Goal: Register for event/course

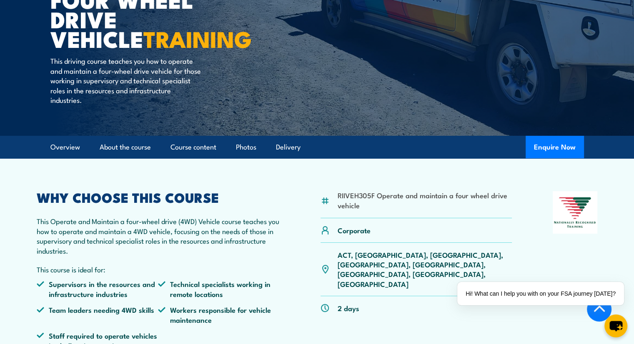
scroll to position [141, 0]
click at [539, 144] on button "Enquire Now" at bounding box center [555, 146] width 58 height 23
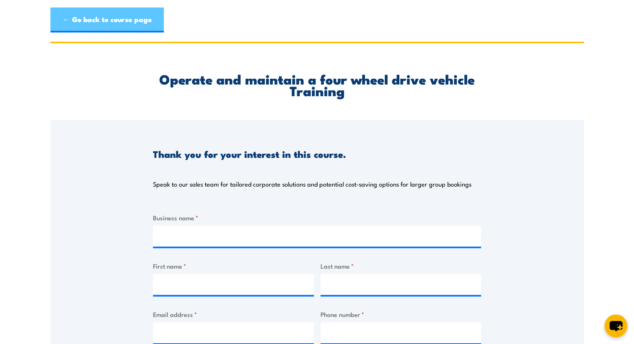
click at [136, 29] on link "← Go back to course page" at bounding box center [106, 20] width 113 height 25
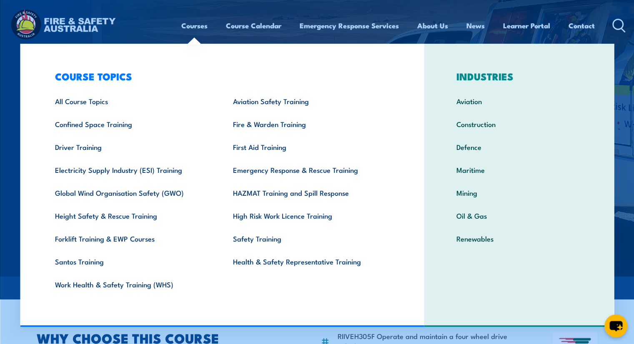
click at [192, 20] on link "Courses" at bounding box center [194, 26] width 26 height 22
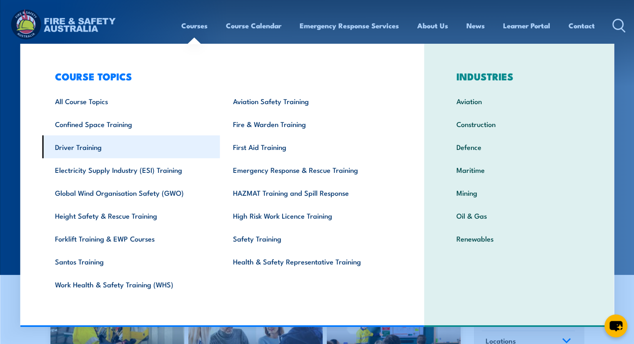
click at [133, 148] on link "Driver Training" at bounding box center [131, 146] width 178 height 23
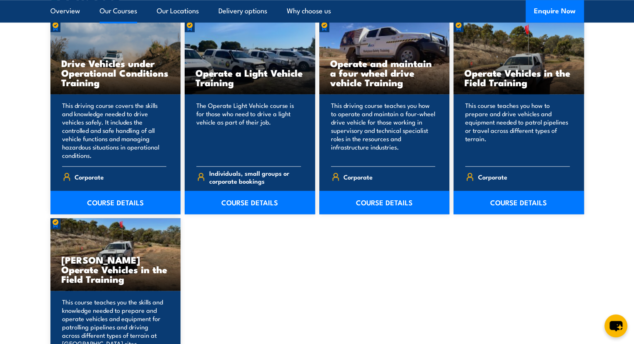
scroll to position [720, 0]
click at [370, 205] on link "COURSE DETAILS" at bounding box center [384, 202] width 130 height 23
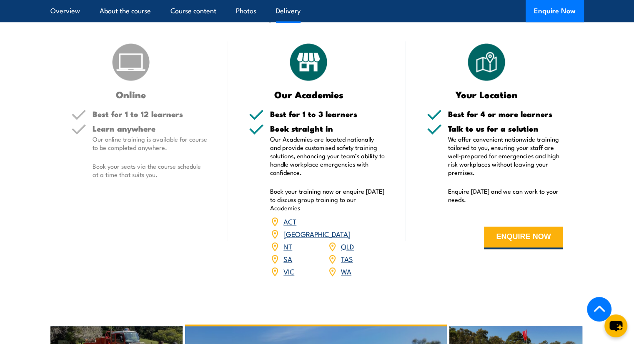
scroll to position [1022, 0]
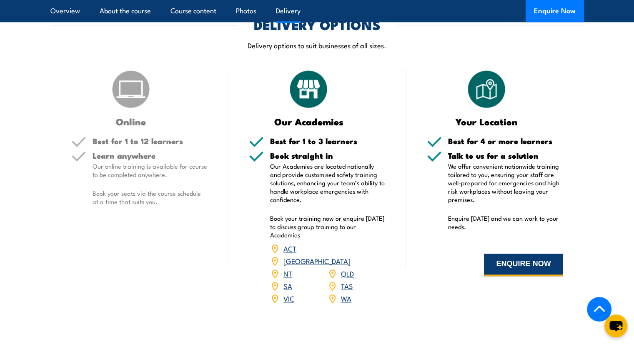
click at [509, 270] on button "ENQUIRE NOW" at bounding box center [523, 265] width 79 height 23
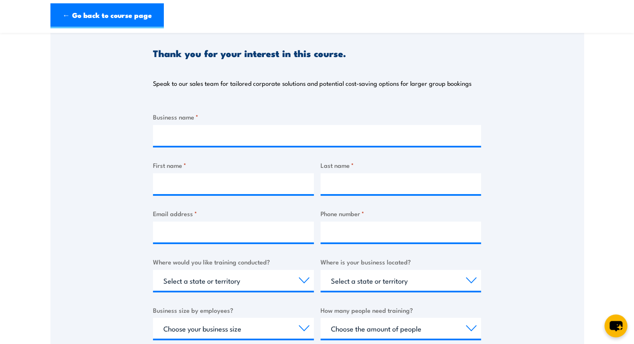
scroll to position [101, 0]
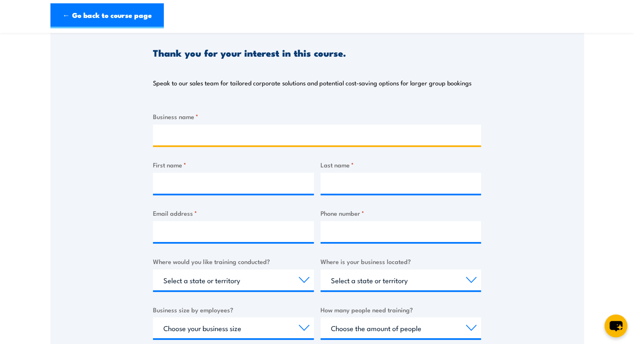
click at [265, 137] on input "Business name *" at bounding box center [317, 135] width 328 height 21
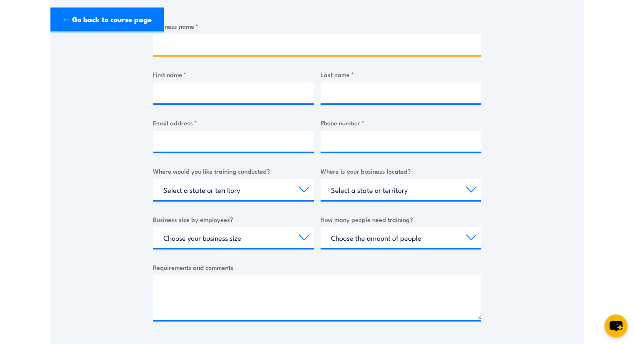
scroll to position [193, 0]
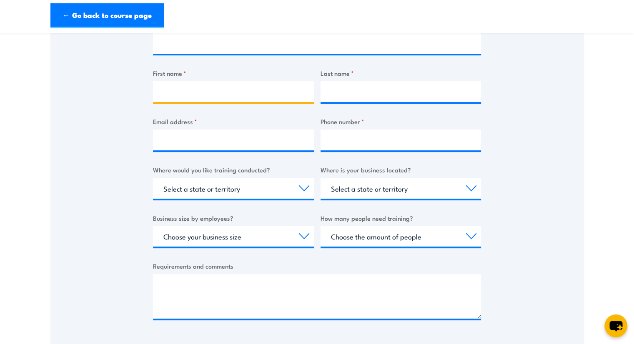
click at [246, 93] on input "First name *" at bounding box center [233, 91] width 161 height 21
type input "M"
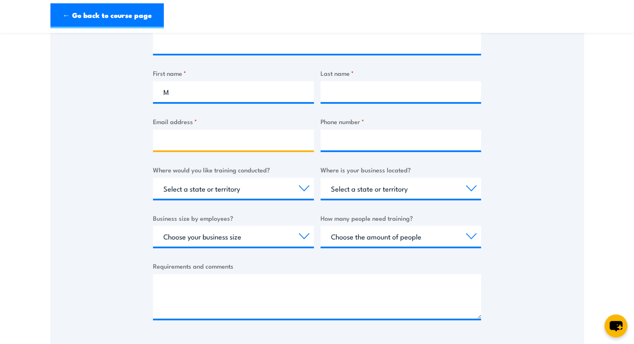
click at [211, 142] on input "Email address *" at bounding box center [233, 140] width 161 height 21
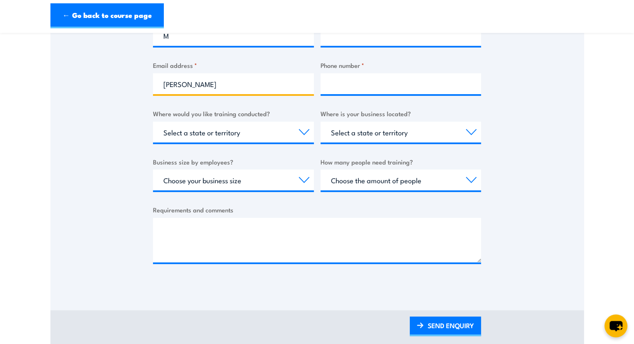
scroll to position [248, 0]
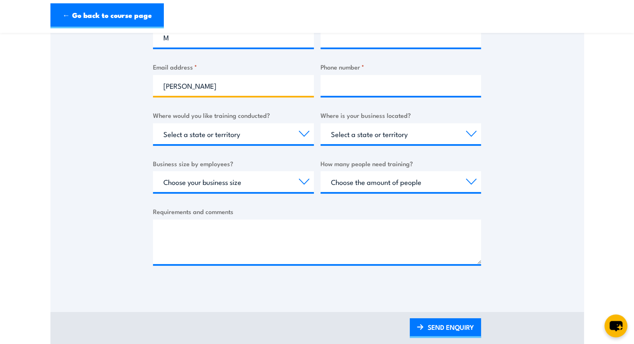
type input "[PERSON_NAME]"
